Goal: Task Accomplishment & Management: Use online tool/utility

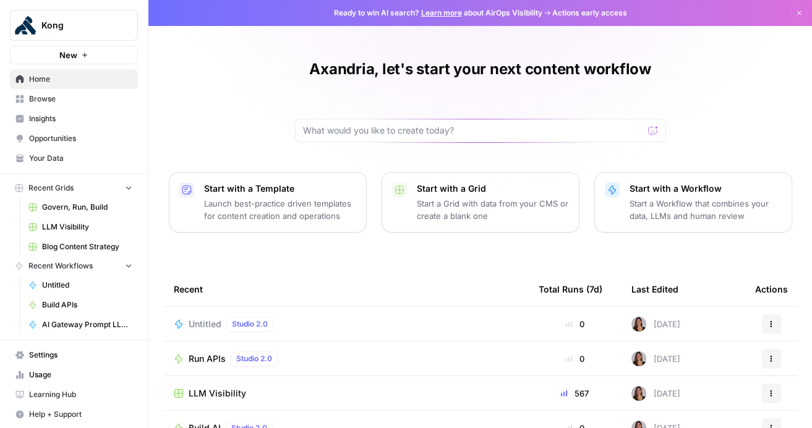
scroll to position [140, 0]
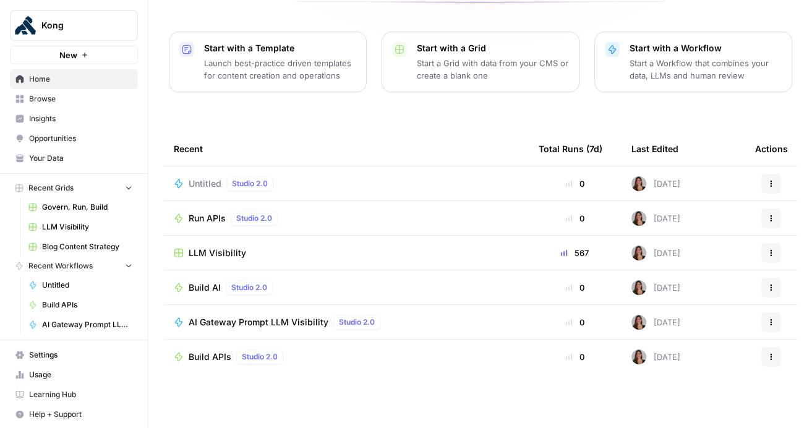
click at [75, 106] on link "Browse" at bounding box center [74, 99] width 128 height 20
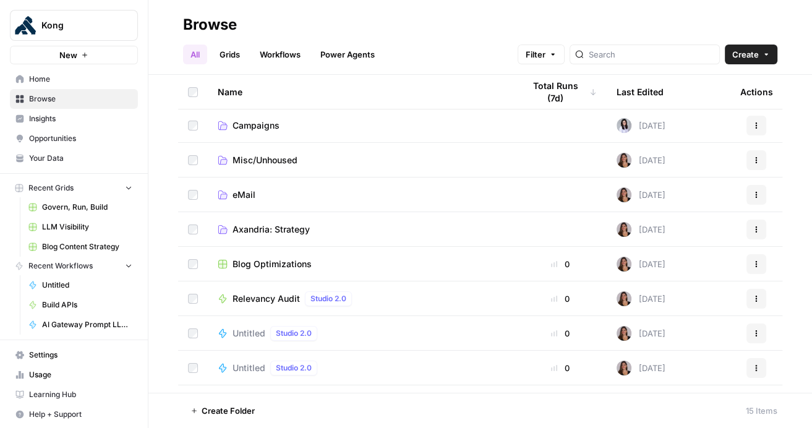
scroll to position [236, 0]
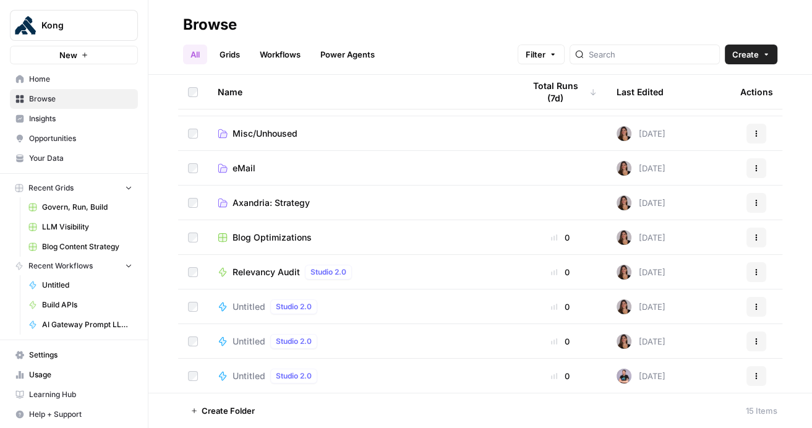
click at [298, 233] on span "Blog Optimizations" at bounding box center [272, 237] width 79 height 12
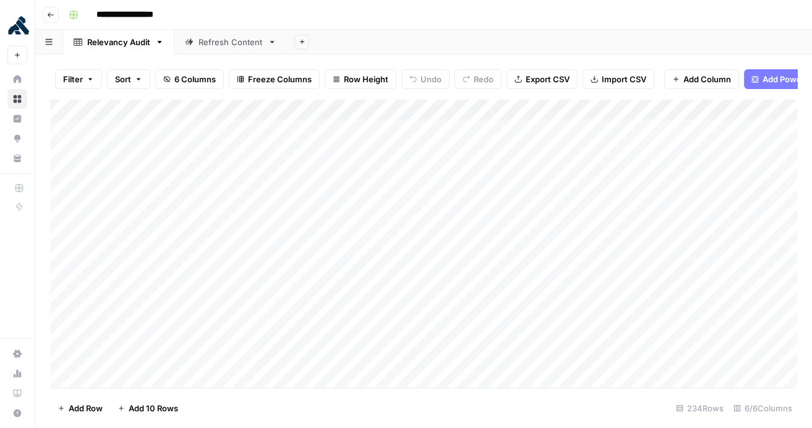
scroll to position [3, 0]
click at [53, 13] on icon "button" at bounding box center [50, 14] width 7 height 7
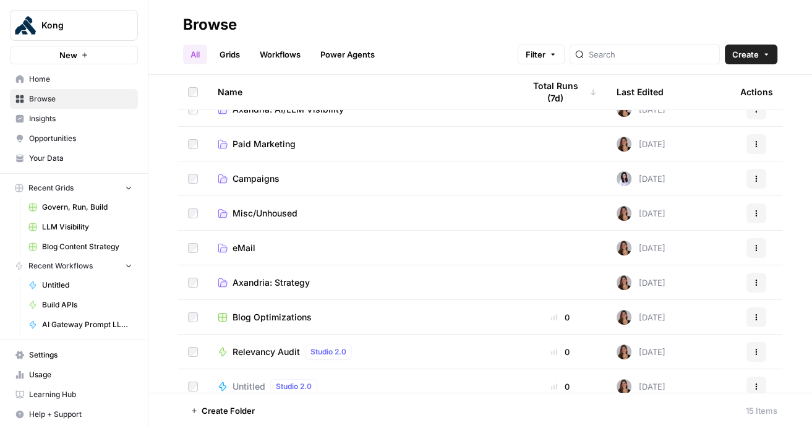
scroll to position [236, 0]
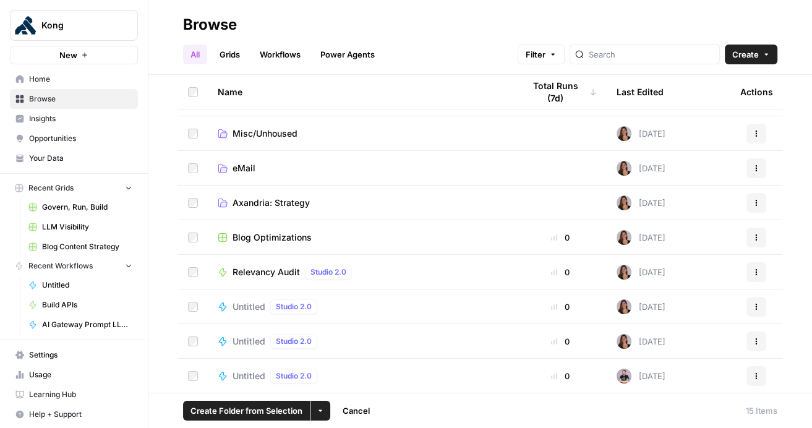
click at [319, 411] on icon "button" at bounding box center [320, 410] width 7 height 7
click at [348, 364] on span "Move to" at bounding box center [348, 364] width 31 height 12
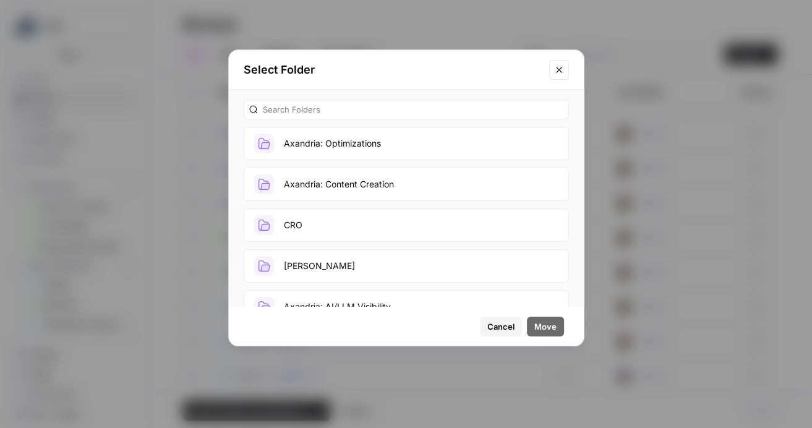
click at [378, 147] on button "Axandria: Optimizations" at bounding box center [406, 143] width 325 height 33
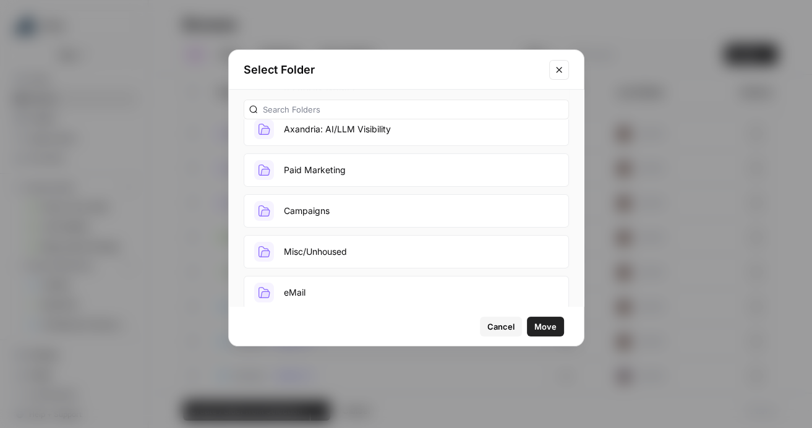
scroll to position [228, 0]
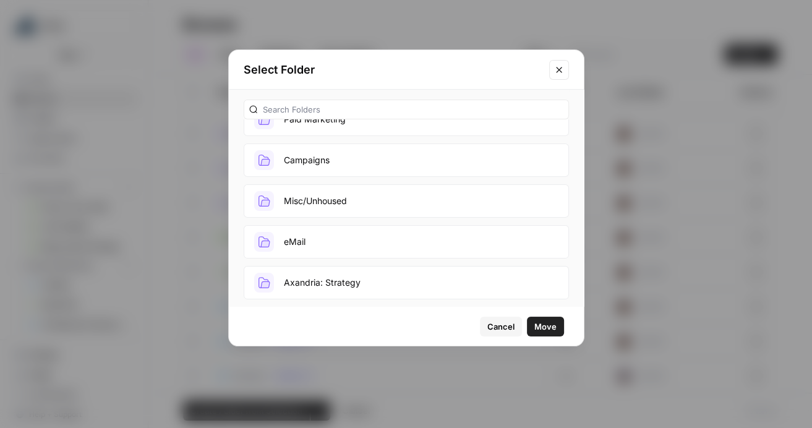
click at [427, 282] on button "Axandria: Strategy" at bounding box center [406, 282] width 325 height 33
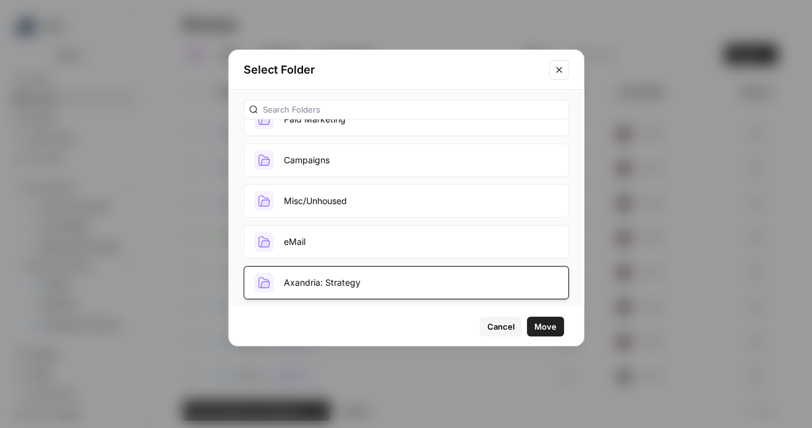
click at [557, 327] on button "Move" at bounding box center [545, 327] width 37 height 20
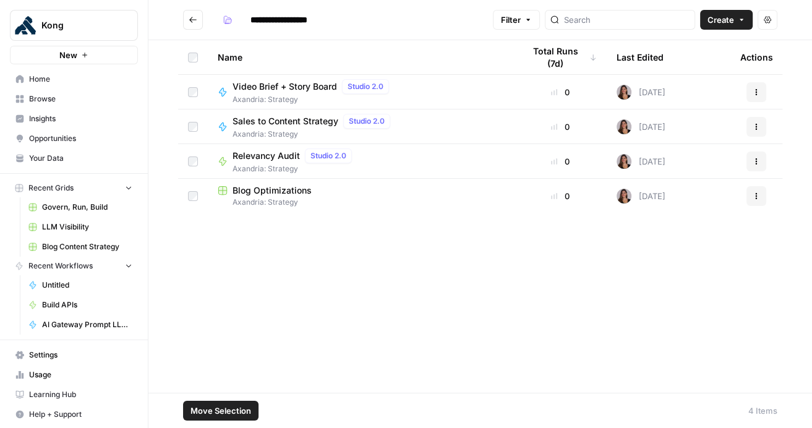
click at [228, 408] on span "Move Selection" at bounding box center [221, 411] width 61 height 12
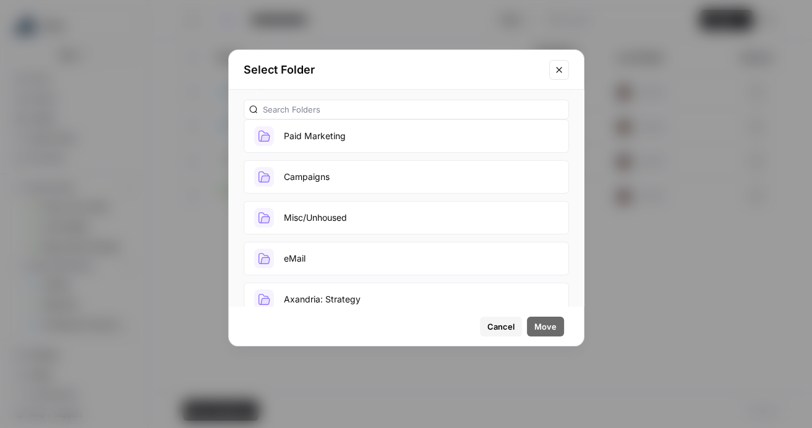
scroll to position [268, 0]
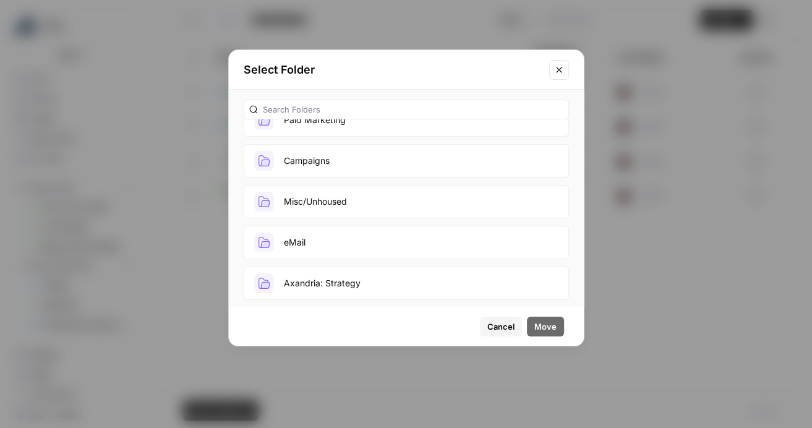
click at [502, 322] on span "Cancel" at bounding box center [500, 326] width 27 height 12
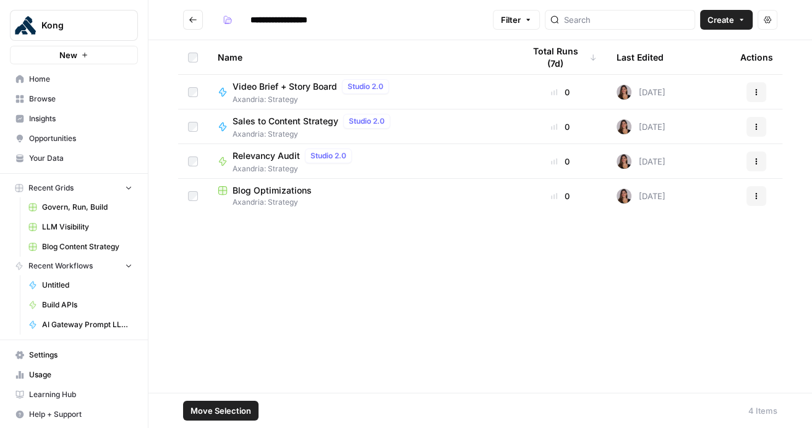
click at [489, 258] on div "Name Total Runs (7d) Last Edited Actions Video Brief + Story Board Studio 2.0 A…" at bounding box center [480, 216] width 664 height 353
click at [331, 275] on div "Name Total Runs (7d) Last Edited Actions Video Brief + Story Board Studio 2.0 A…" at bounding box center [480, 220] width 664 height 360
click at [301, 191] on span "Blog Optimizations" at bounding box center [272, 190] width 79 height 12
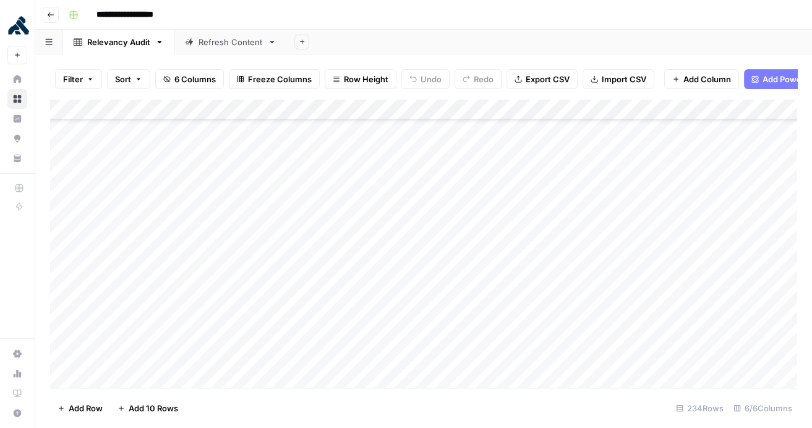
scroll to position [1826, 0]
click at [207, 41] on div "Refresh Content" at bounding box center [231, 42] width 64 height 12
click at [116, 43] on div "Relevancy Audit" at bounding box center [118, 42] width 63 height 12
click at [53, 12] on icon "button" at bounding box center [50, 14] width 7 height 7
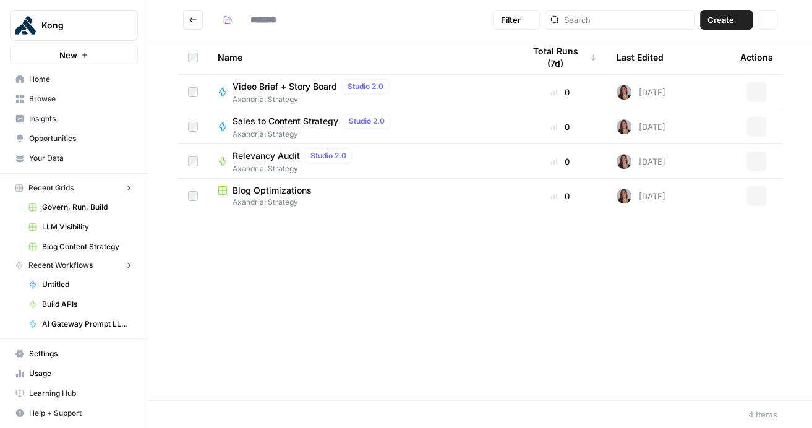
type input "**********"
click at [761, 156] on button "Actions" at bounding box center [757, 162] width 20 height 20
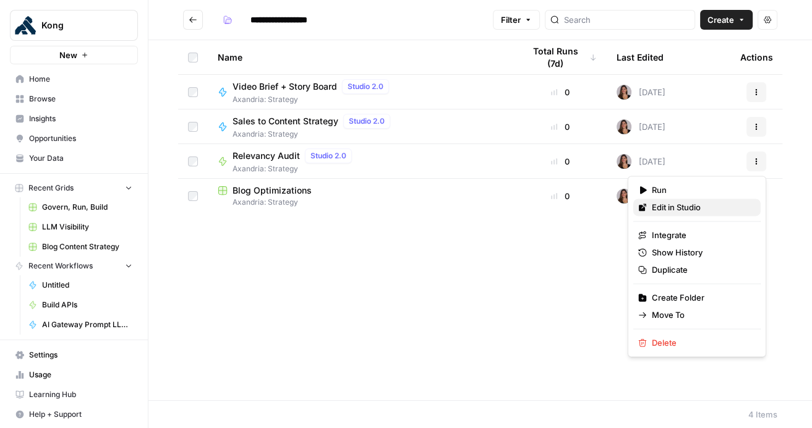
click at [723, 212] on span "Edit in Studio" at bounding box center [701, 207] width 99 height 12
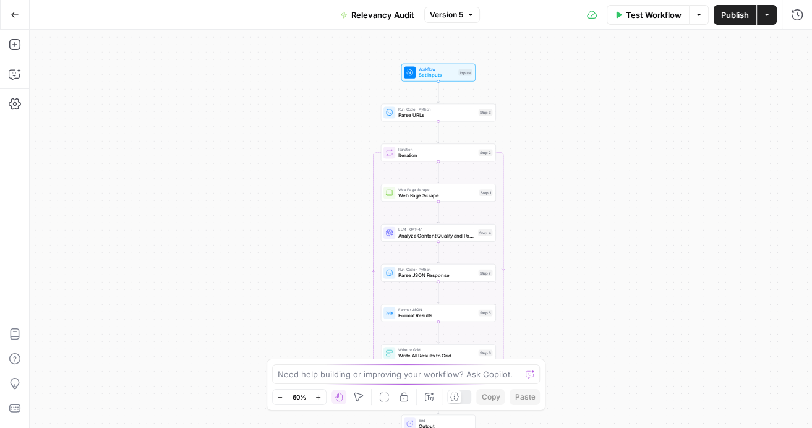
drag, startPoint x: 561, startPoint y: 190, endPoint x: 580, endPoint y: 292, distance: 103.8
click at [580, 293] on div "Workflow Set Inputs Inputs Run Code · Python Parse URLs Step 3 Loop Iteration I…" at bounding box center [421, 229] width 782 height 398
click at [429, 191] on span "Web Page Scrape" at bounding box center [437, 193] width 78 height 7
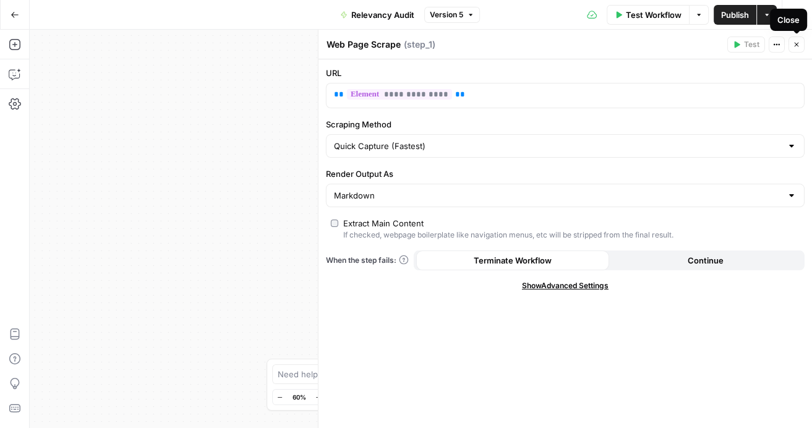
click at [799, 46] on icon "button" at bounding box center [796, 44] width 7 height 7
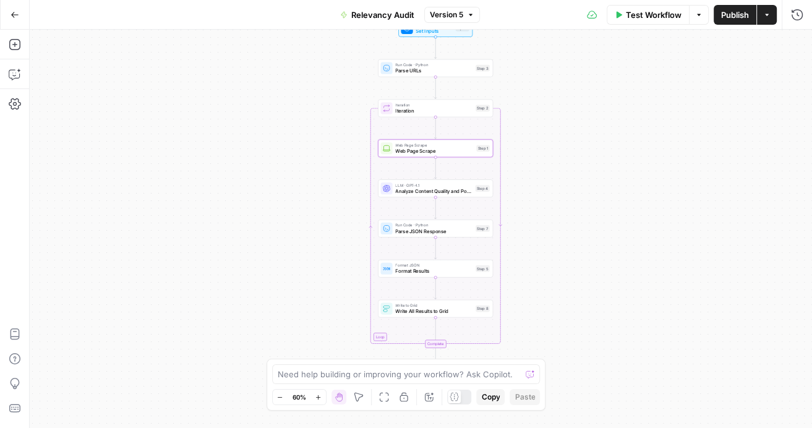
click at [437, 191] on span "Analyze Content Quality and Potential" at bounding box center [433, 190] width 77 height 7
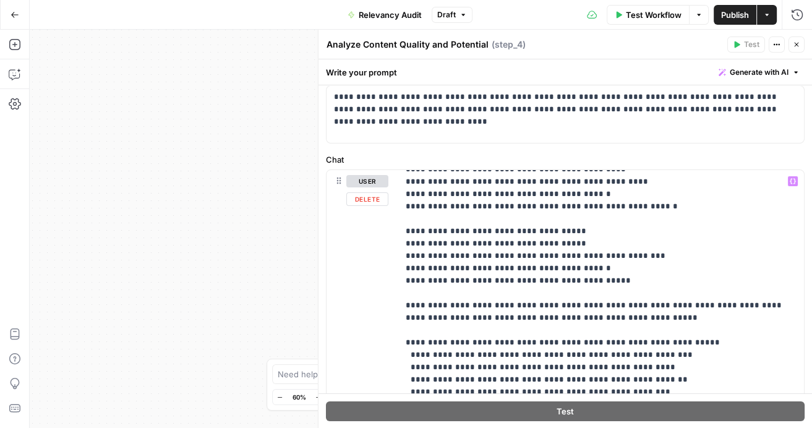
scroll to position [223, 0]
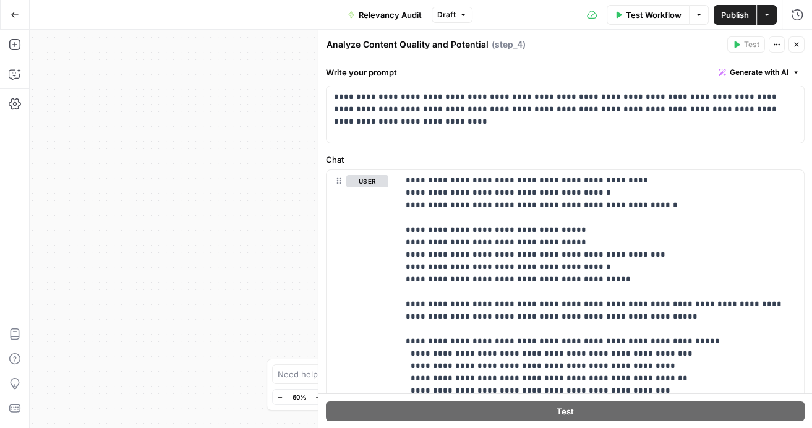
click at [795, 41] on icon "button" at bounding box center [796, 44] width 7 height 7
